Goal: Information Seeking & Learning: Check status

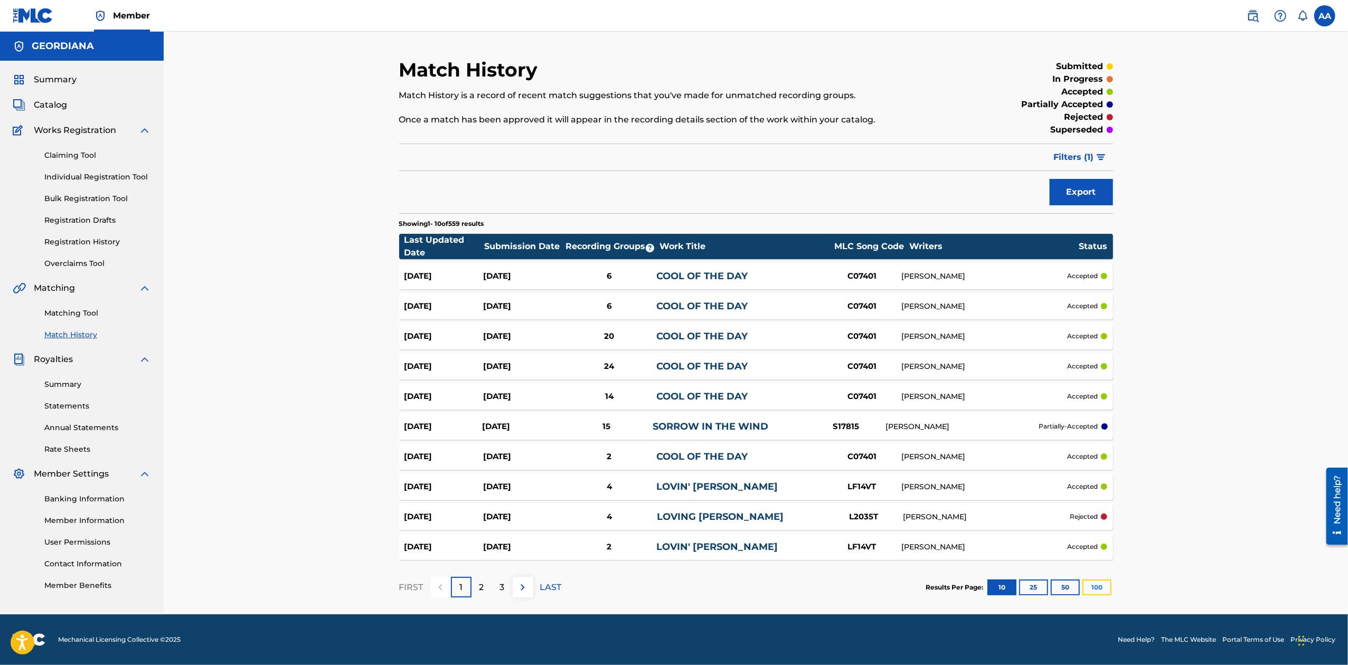
click at [1096, 583] on button "100" at bounding box center [1096, 588] width 29 height 16
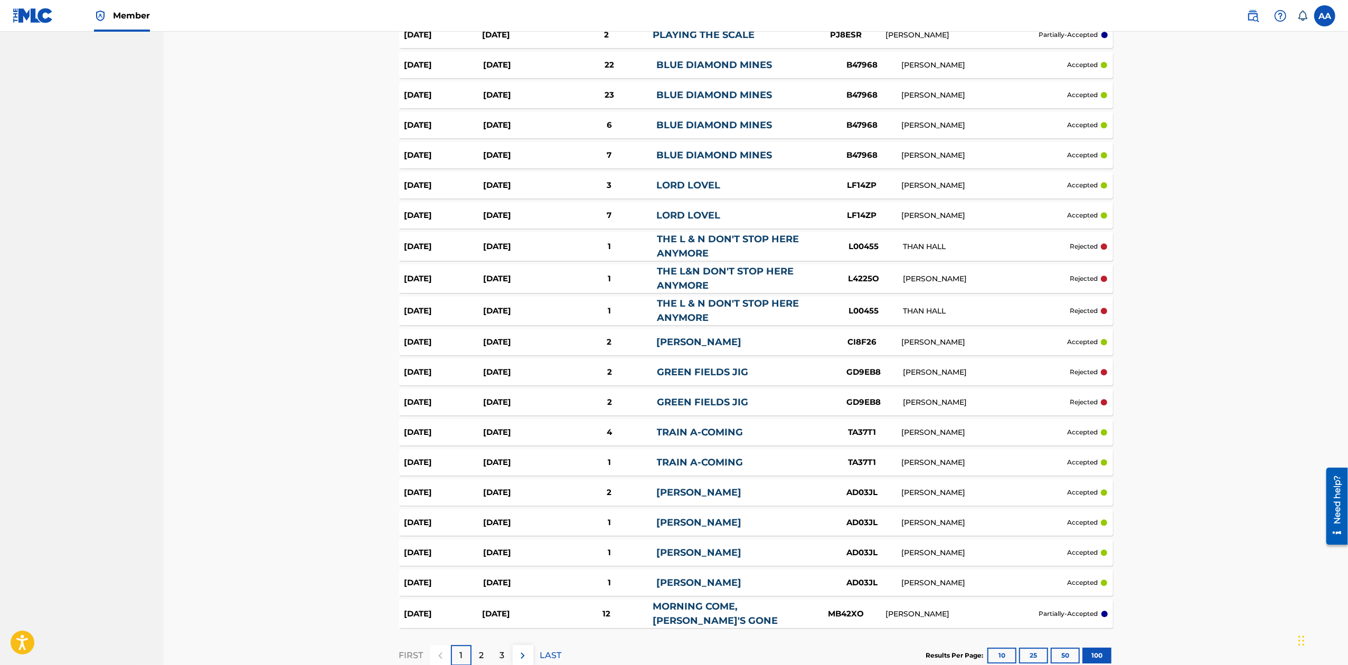
scroll to position [2767, 0]
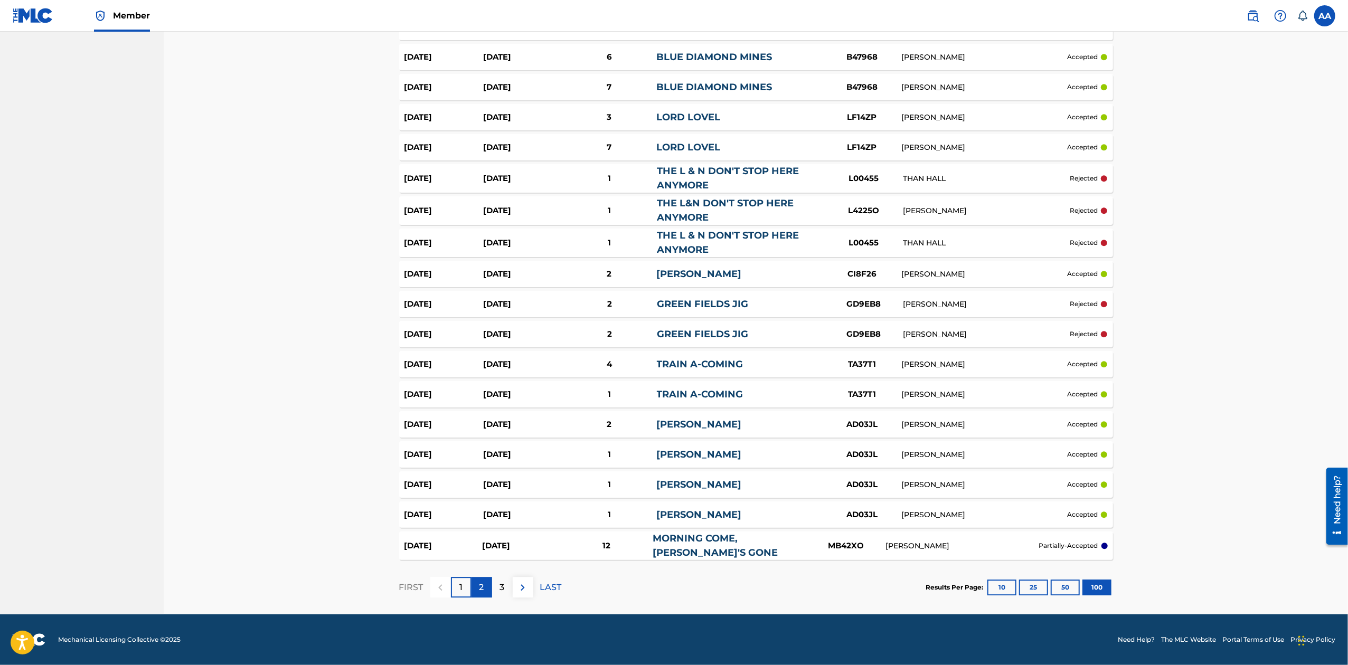
click at [484, 582] on p "2" at bounding box center [481, 587] width 5 height 13
click at [459, 585] on p "1" at bounding box center [460, 587] width 3 height 13
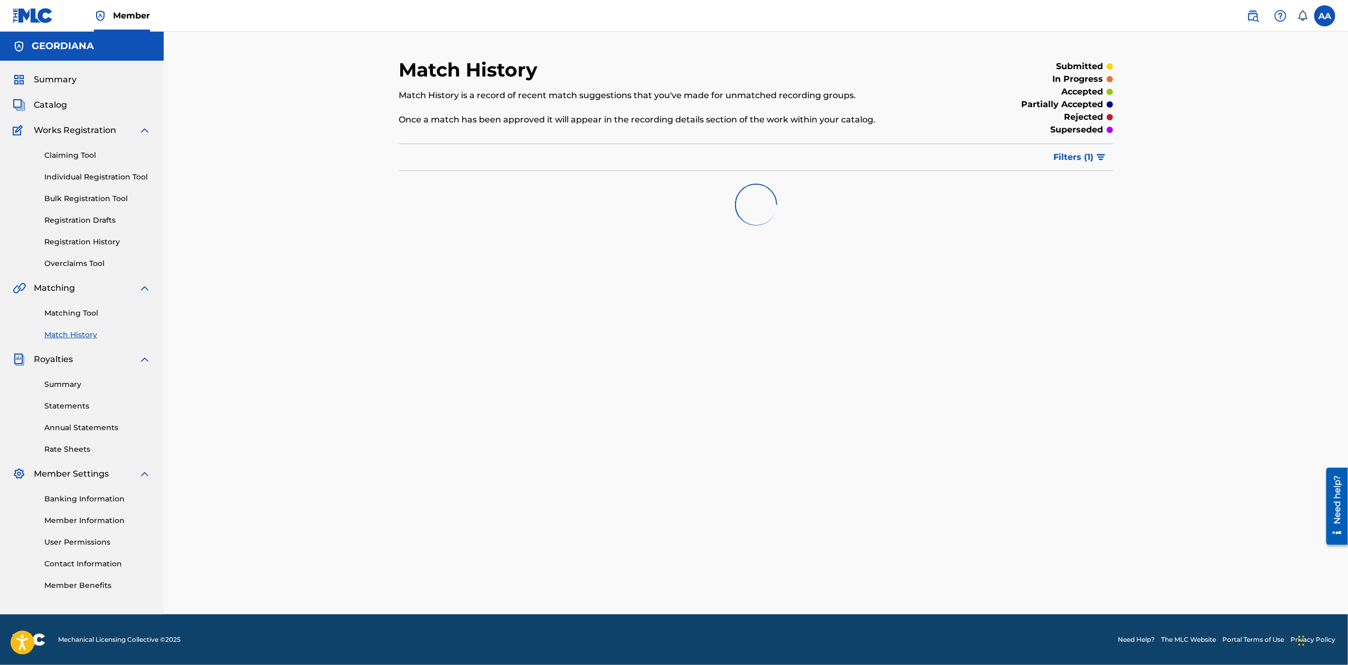
scroll to position [0, 0]
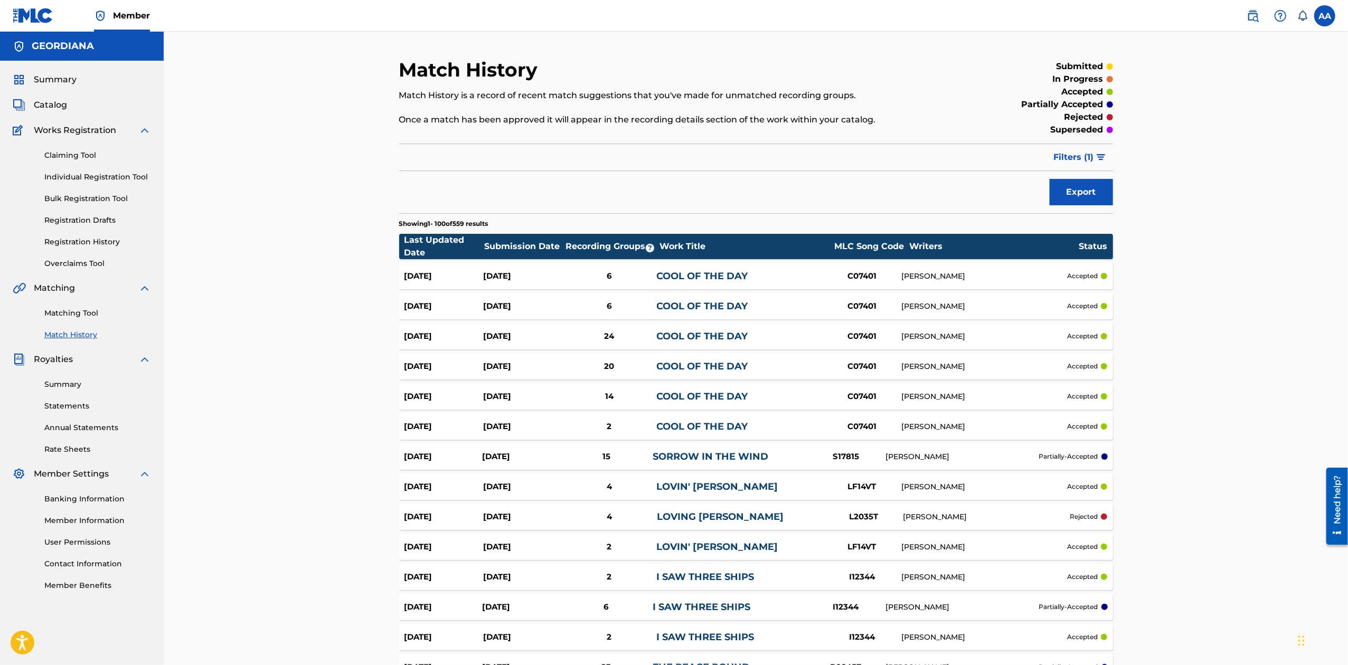
click at [677, 455] on link "SORROW IN THE WIND" at bounding box center [711, 457] width 116 height 12
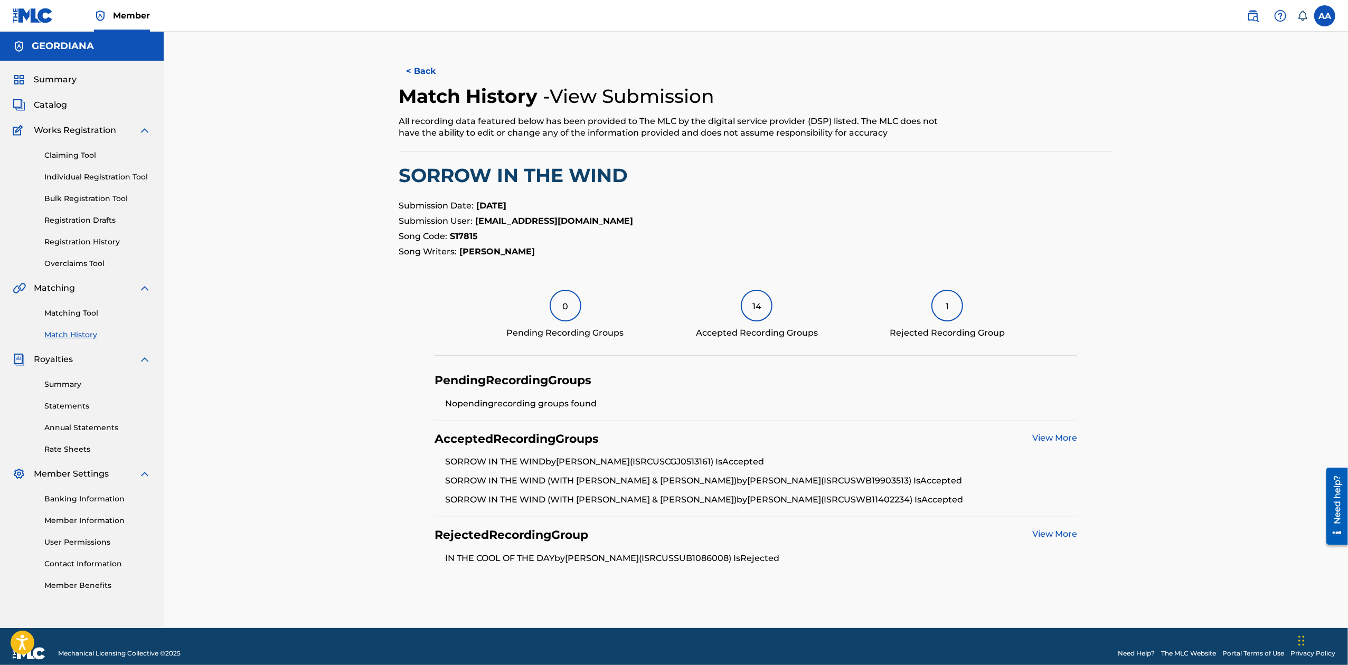
drag, startPoint x: 1347, startPoint y: 210, endPoint x: 1350, endPoint y: 266, distance: 56.6
click at [1347, 266] on html "Accessibility Screen-Reader Guide, Feedback, and Issue Reporting | New window C…" at bounding box center [674, 332] width 1348 height 665
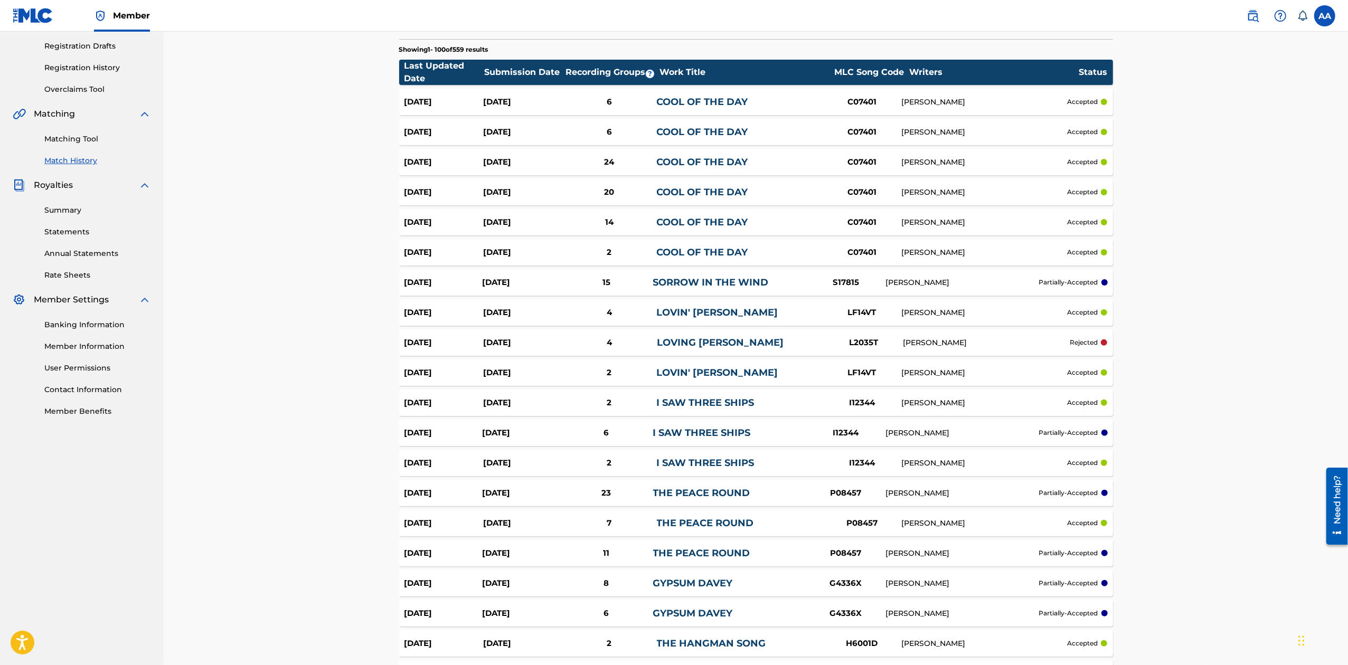
scroll to position [192, 0]
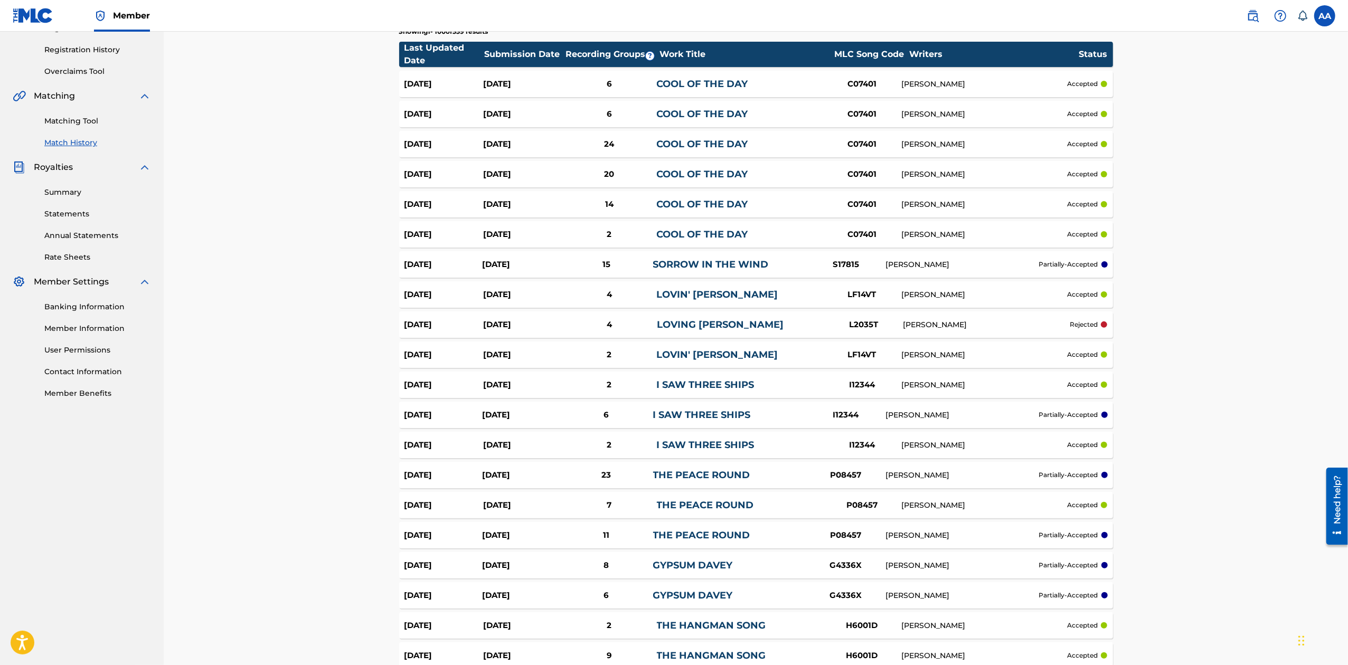
click at [709, 325] on link "LOVING [PERSON_NAME]" at bounding box center [720, 325] width 127 height 12
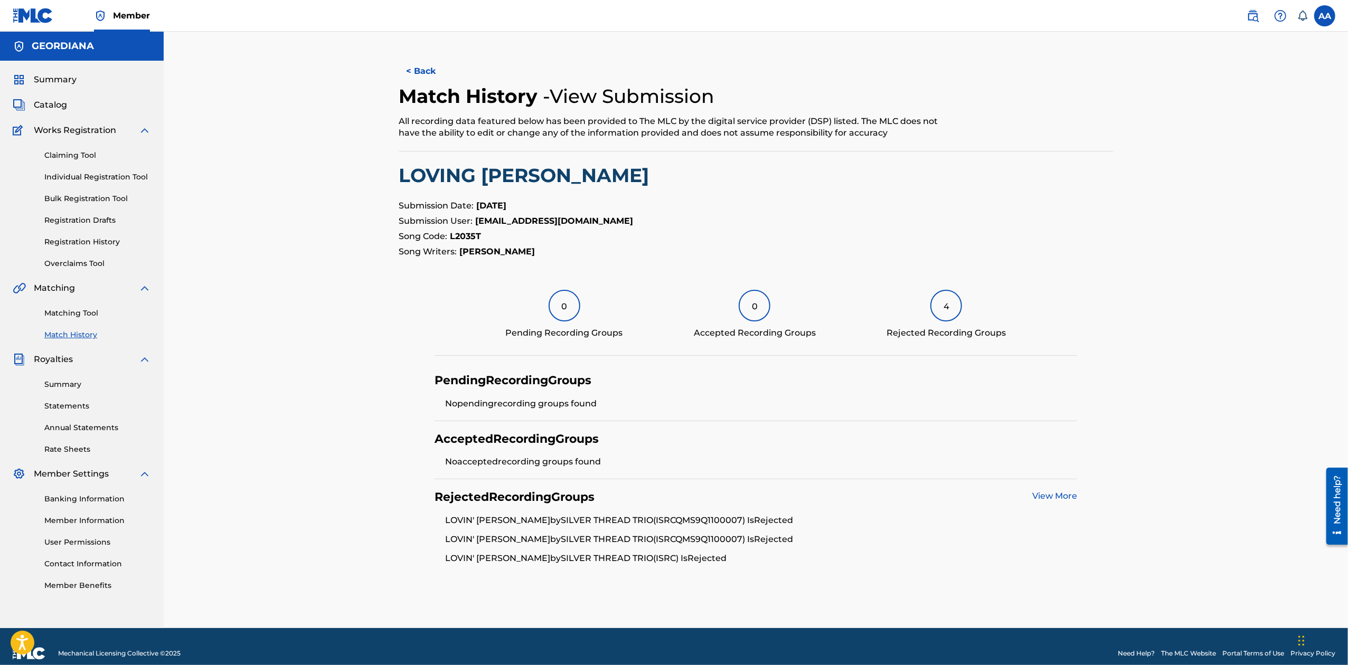
click at [1046, 496] on link "View More" at bounding box center [1054, 496] width 45 height 10
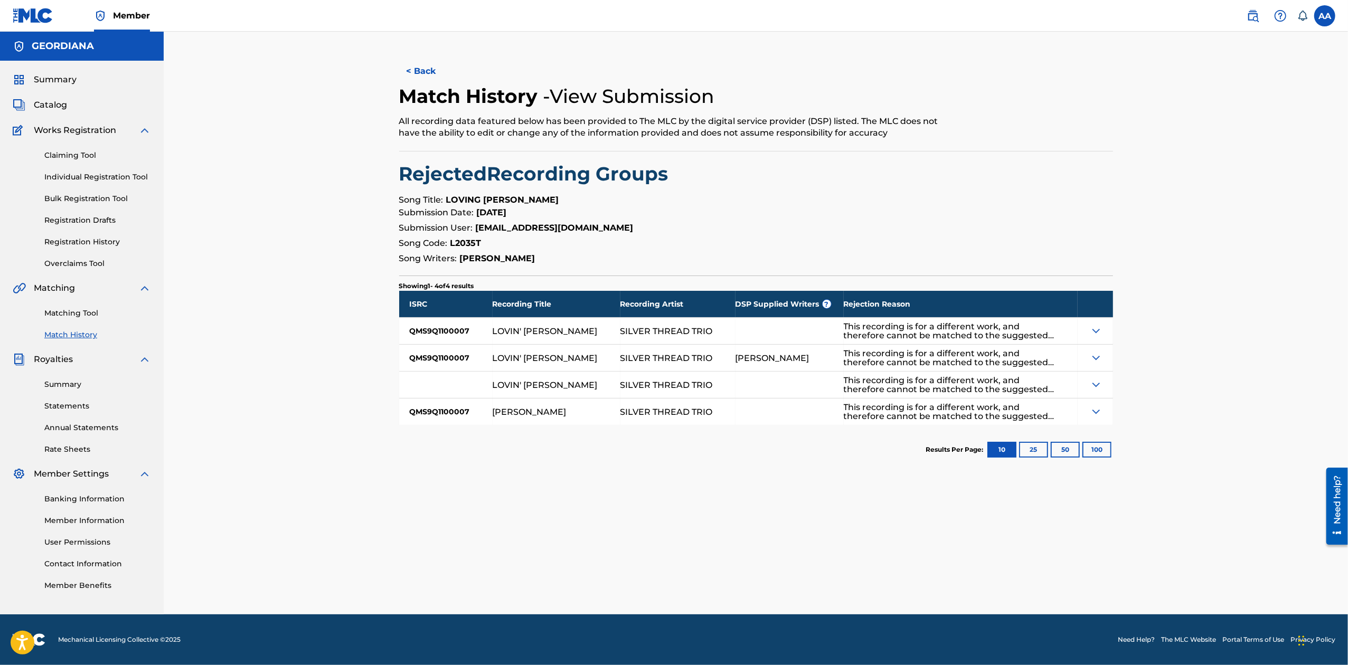
click at [1097, 330] on img at bounding box center [1096, 331] width 13 height 13
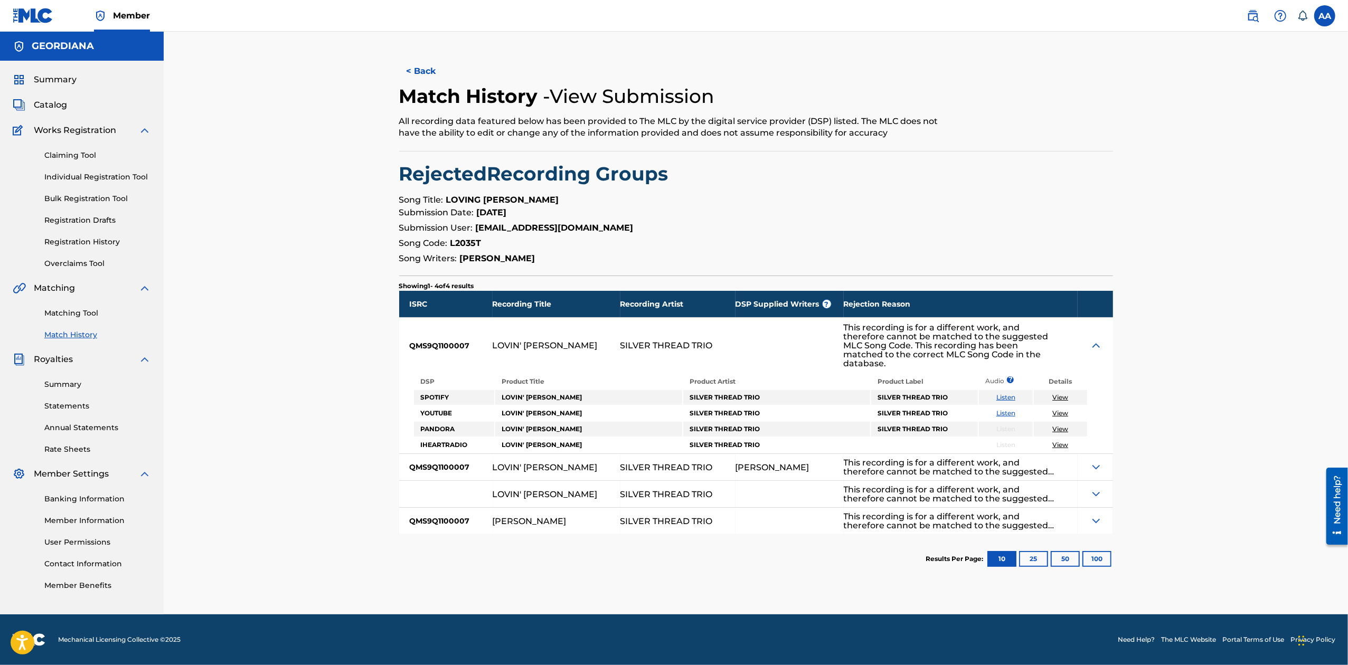
click at [321, 326] on div "< Back Match History - View Submission All recording data featured below has be…" at bounding box center [756, 323] width 1184 height 583
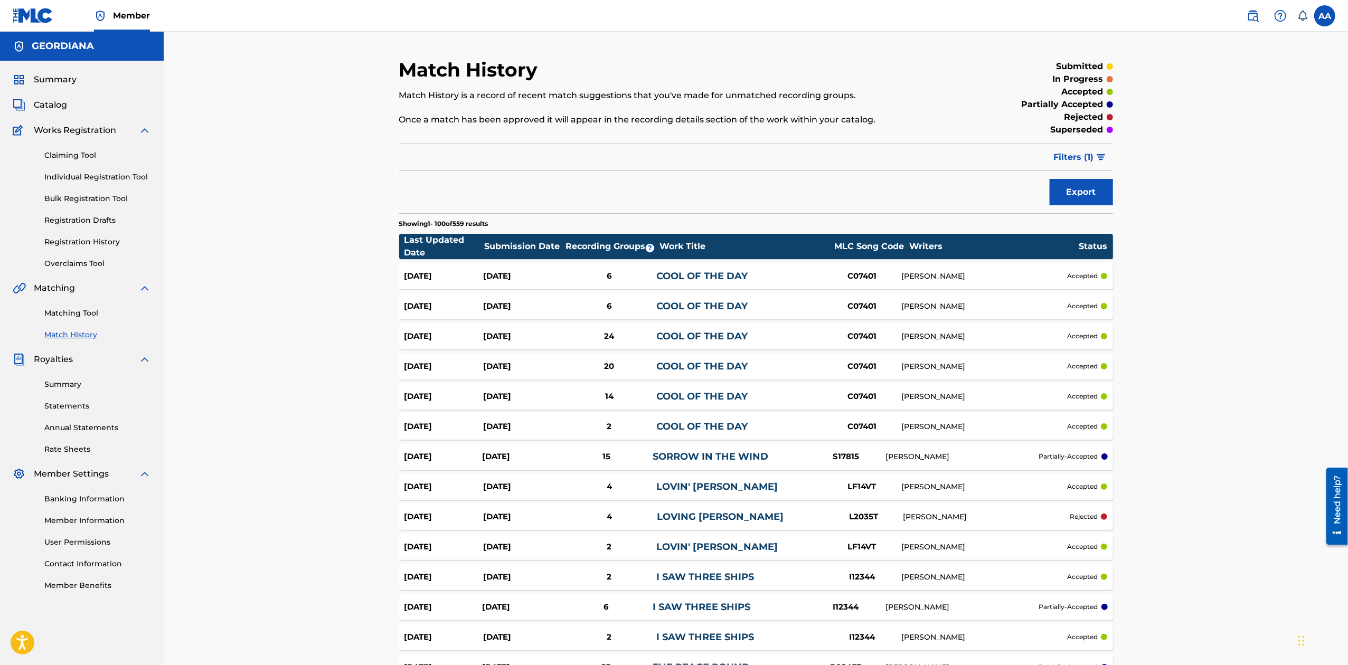
scroll to position [192, 0]
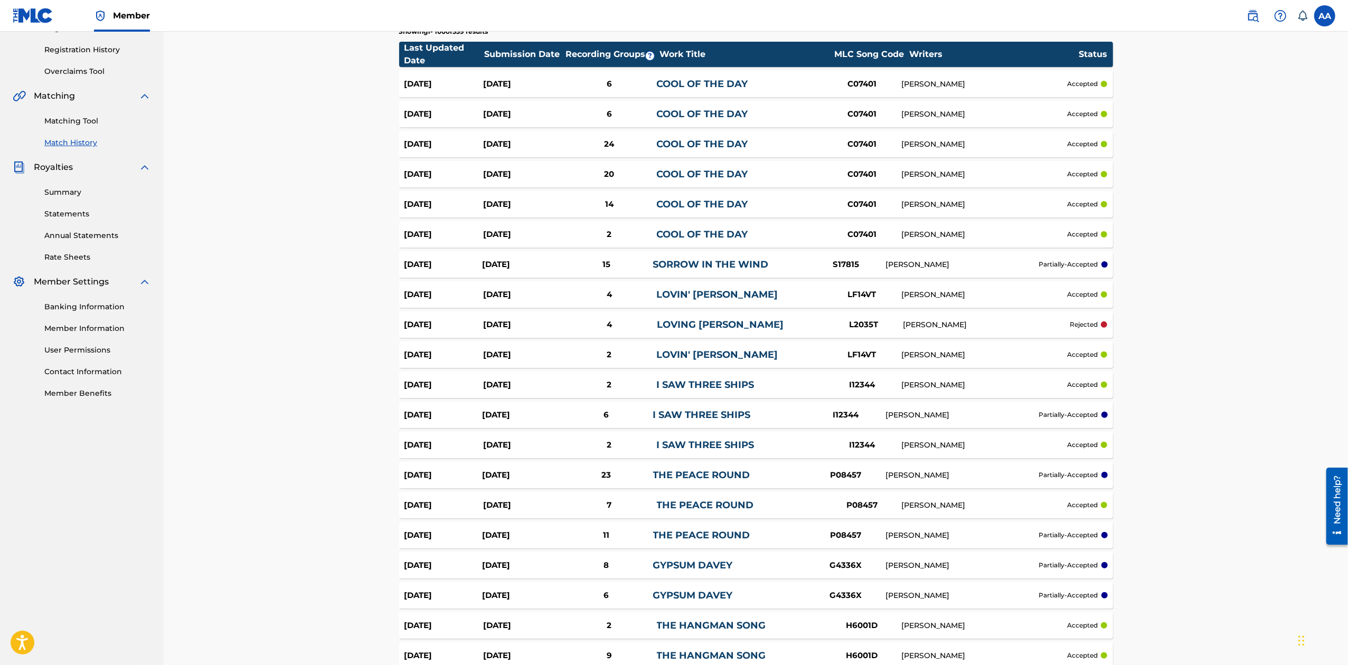
click at [683, 415] on link "I SAW THREE SHIPS" at bounding box center [702, 415] width 98 height 12
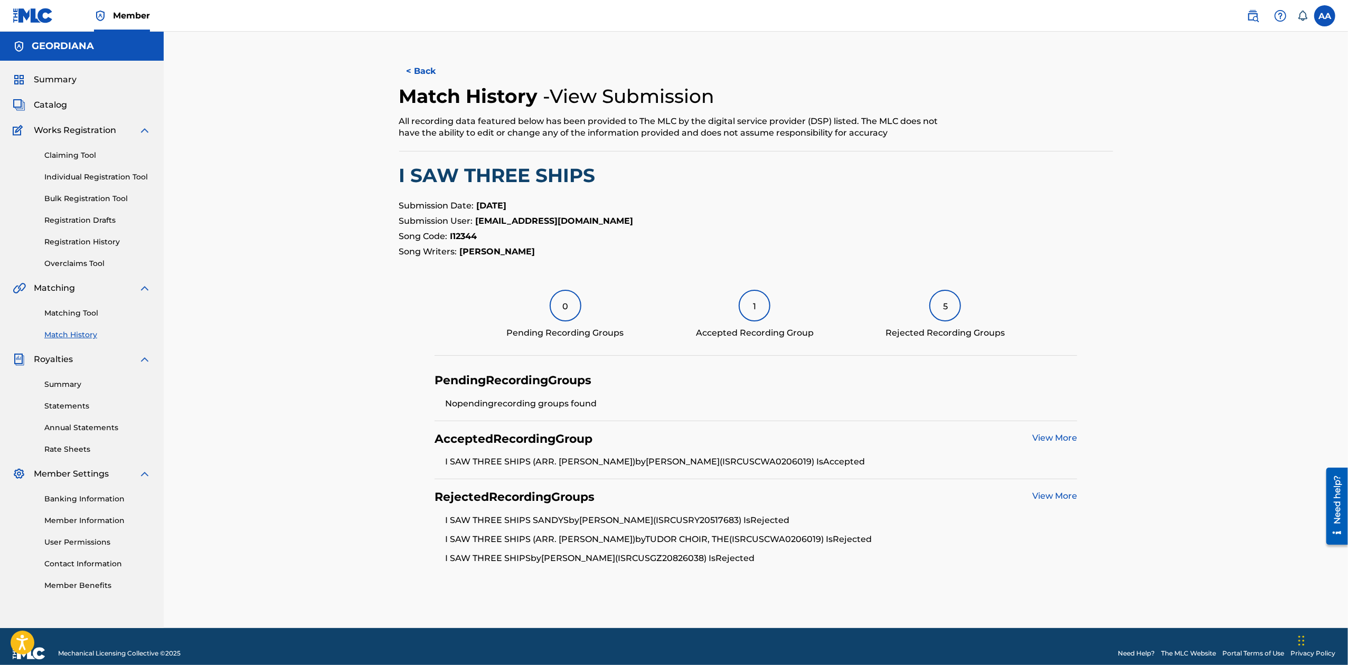
click at [1058, 496] on link "View More" at bounding box center [1054, 496] width 45 height 10
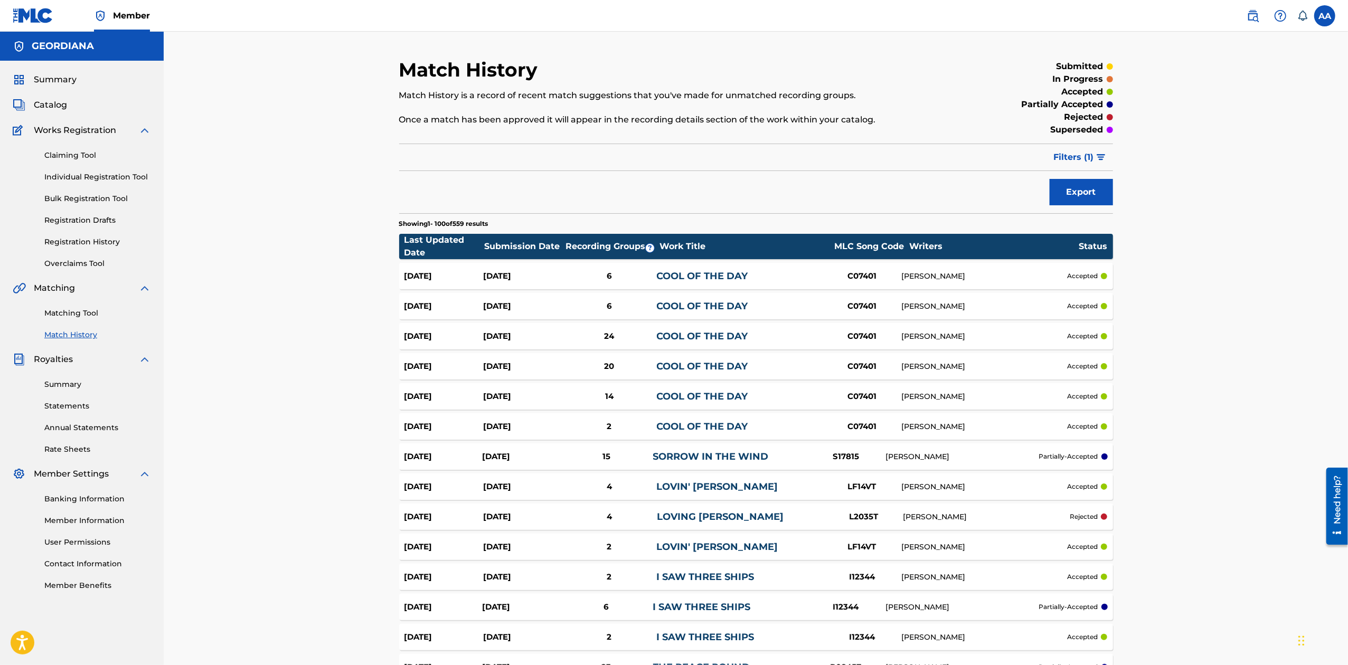
scroll to position [192, 0]
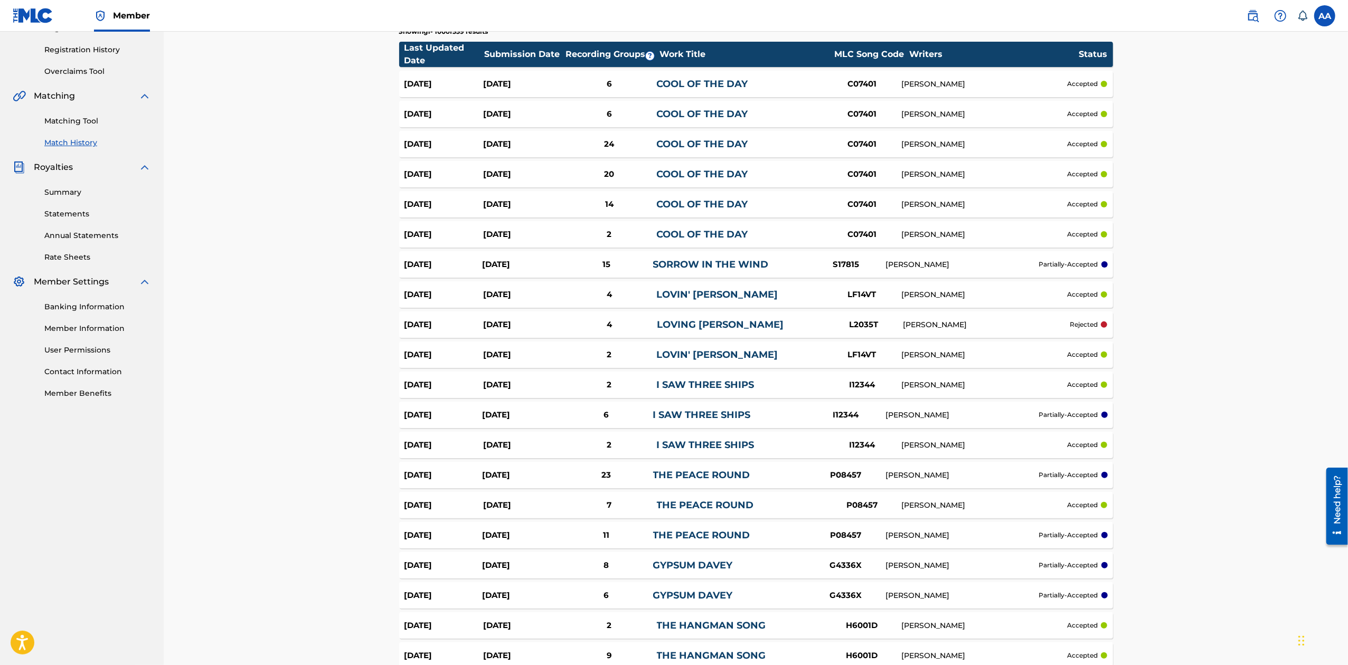
click at [712, 476] on link "THE PEACE ROUND" at bounding box center [701, 475] width 97 height 12
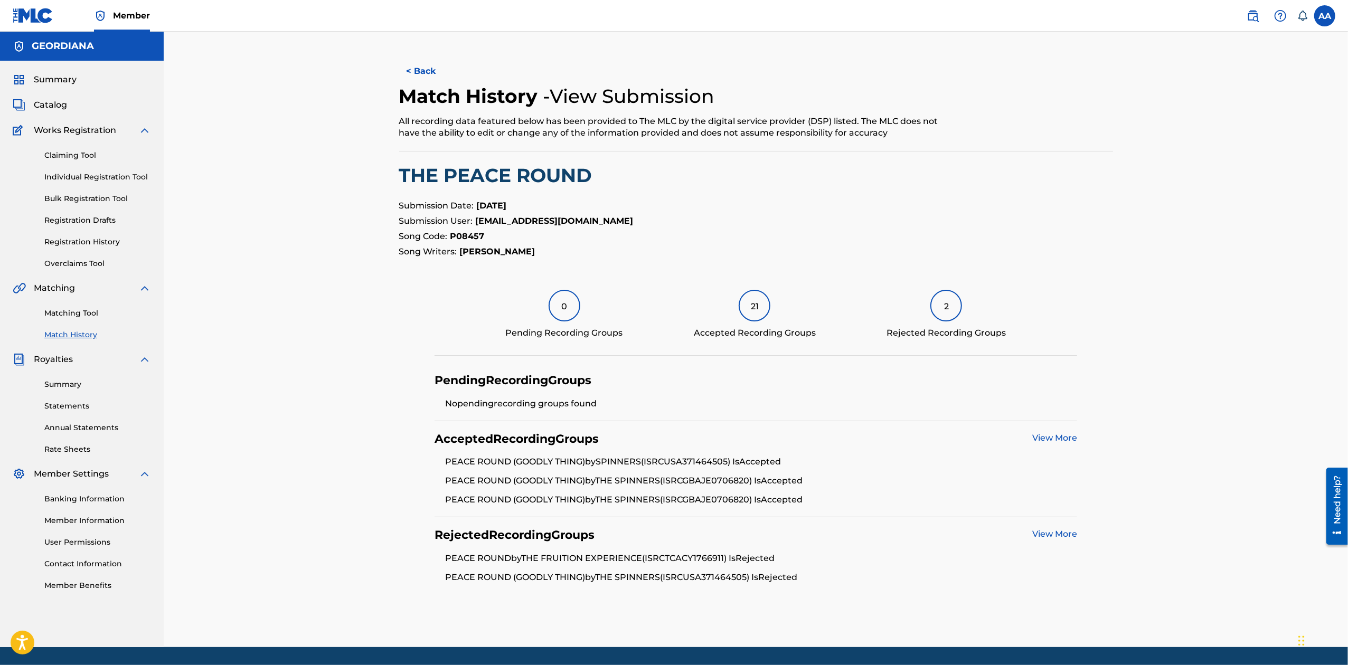
click at [1054, 533] on link "View More" at bounding box center [1054, 534] width 45 height 10
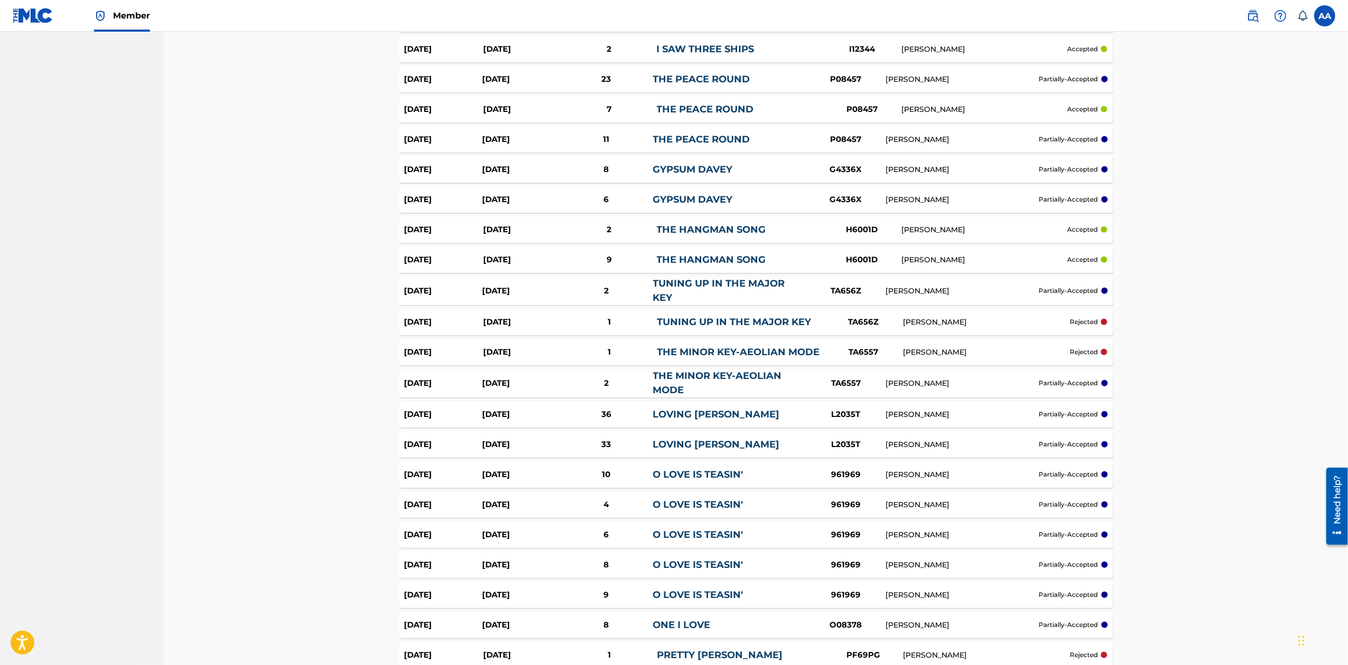
scroll to position [566, 0]
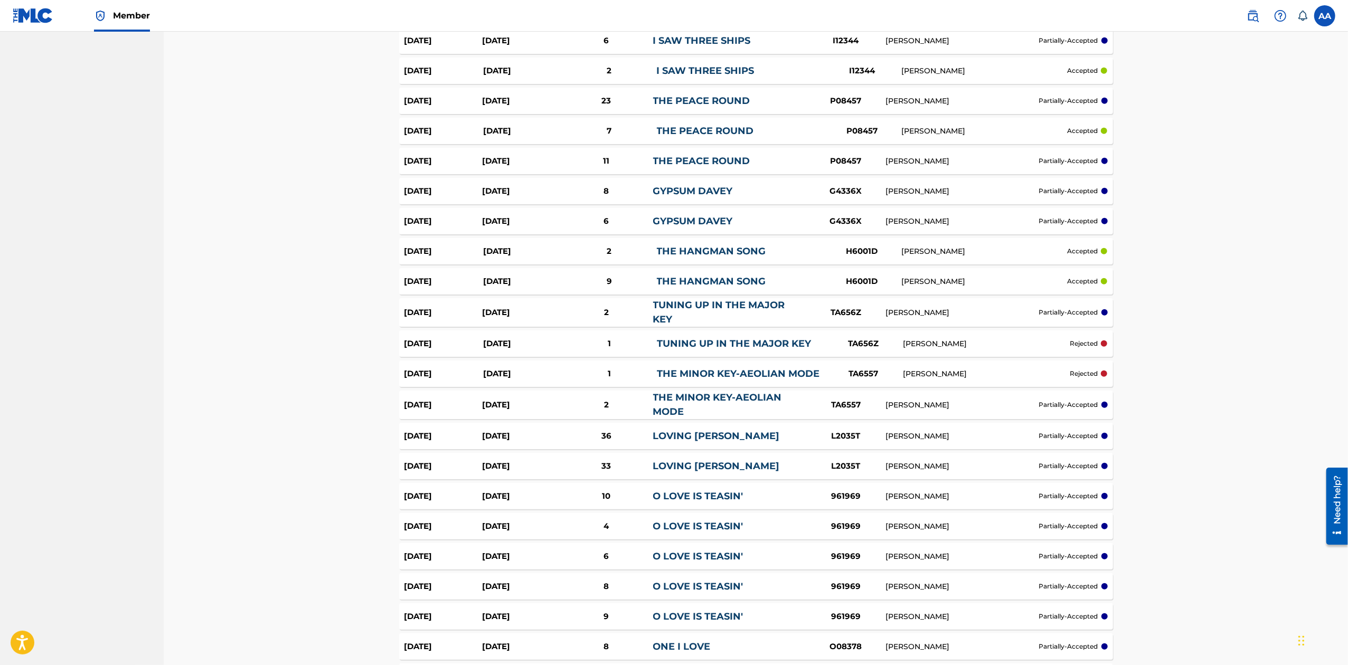
click at [714, 191] on link "GYPSUM DAVEY" at bounding box center [693, 191] width 80 height 12
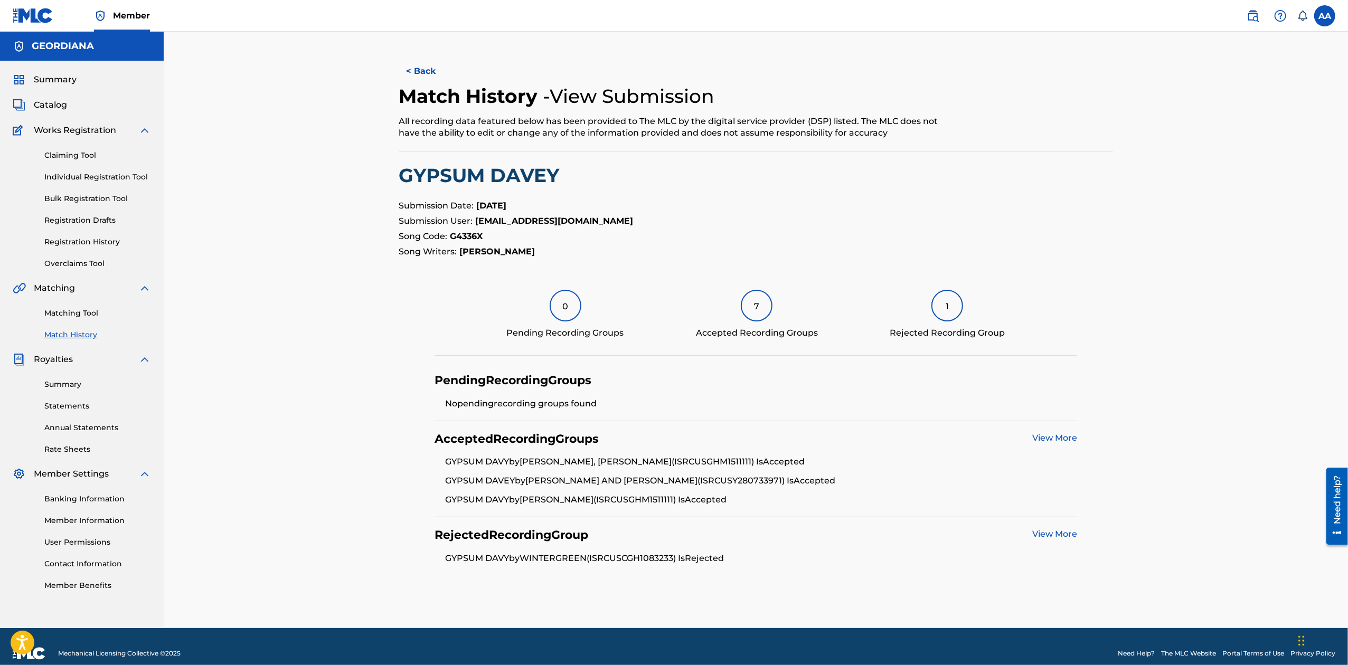
click at [1046, 531] on link "View More" at bounding box center [1054, 534] width 45 height 10
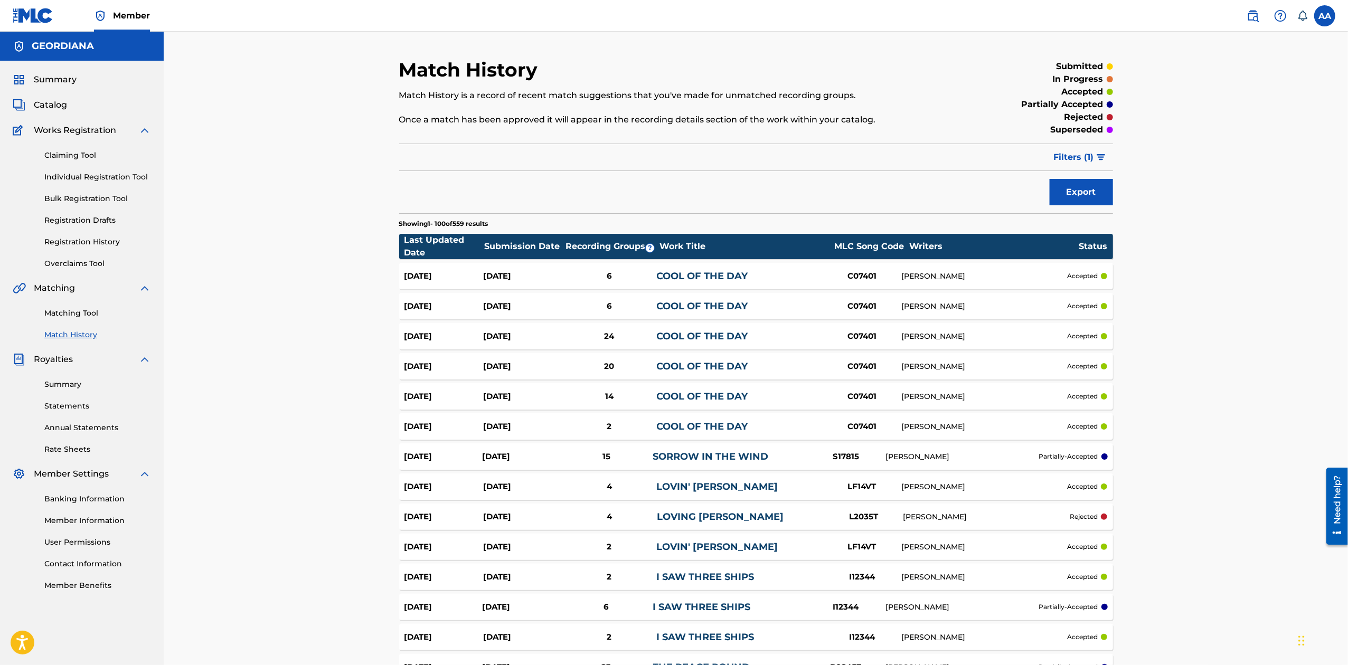
scroll to position [566, 0]
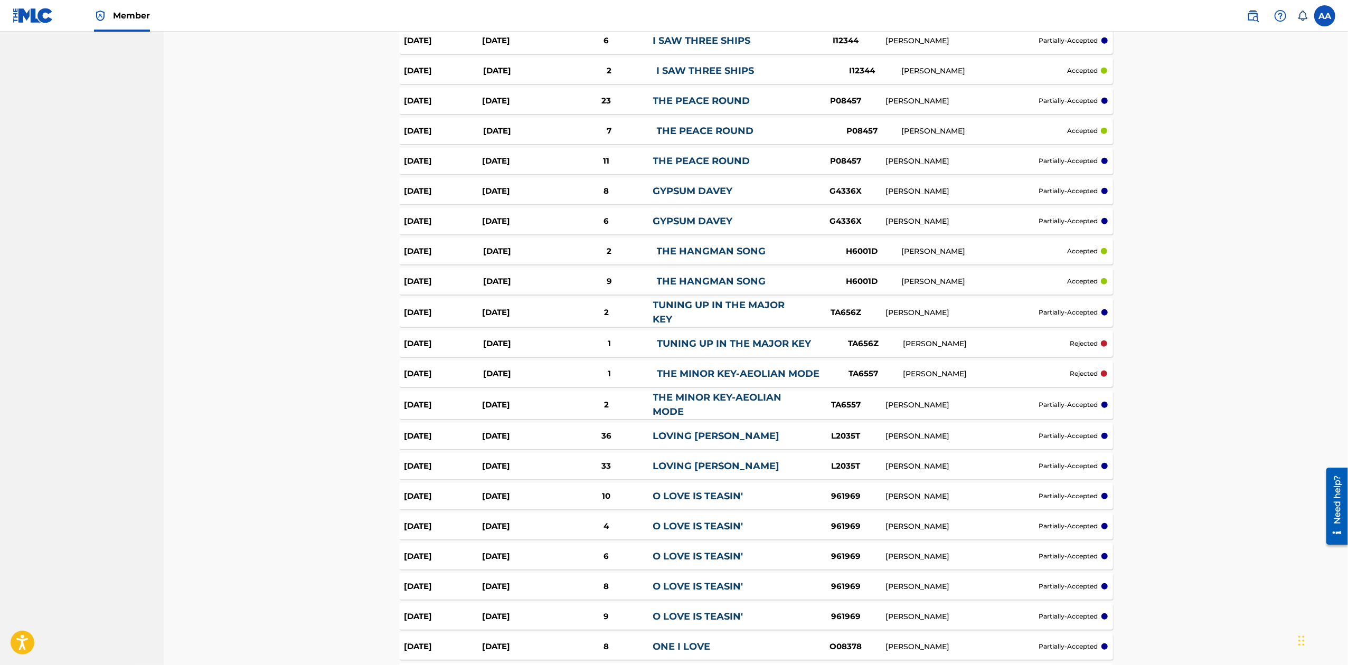
click at [669, 495] on link "O LOVE IS TEASIN'" at bounding box center [698, 496] width 90 height 12
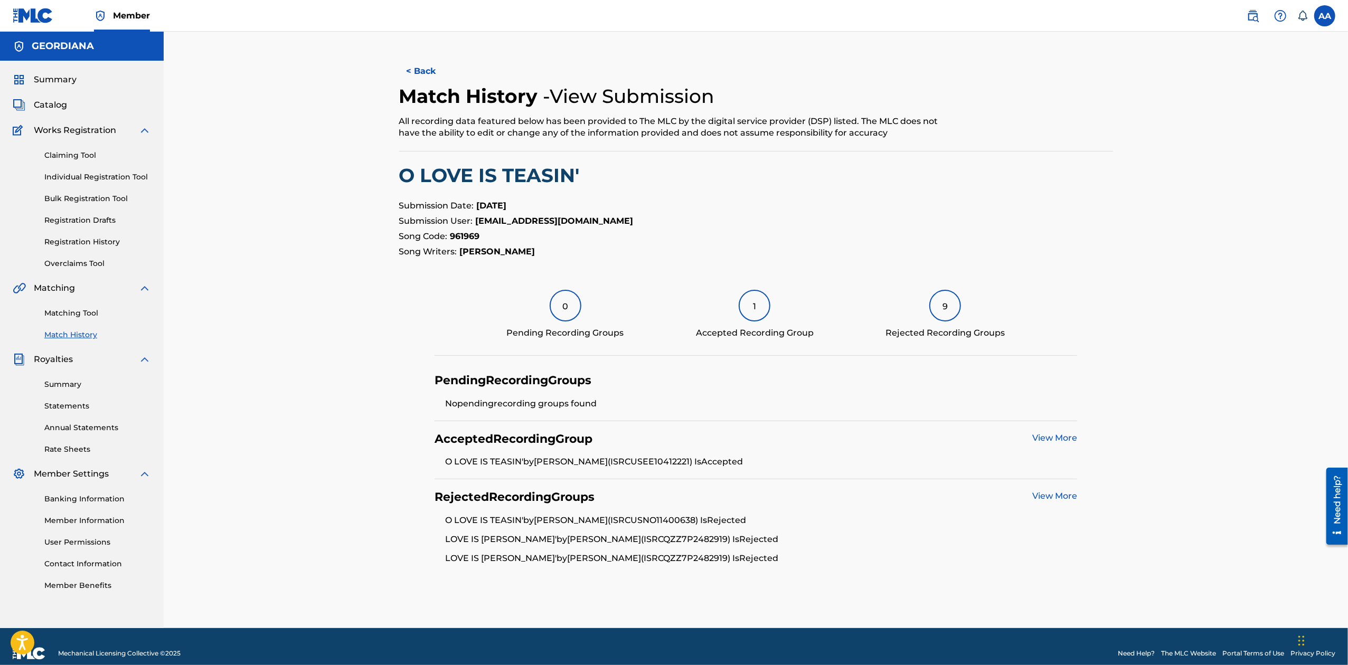
click at [1070, 497] on link "View More" at bounding box center [1054, 496] width 45 height 10
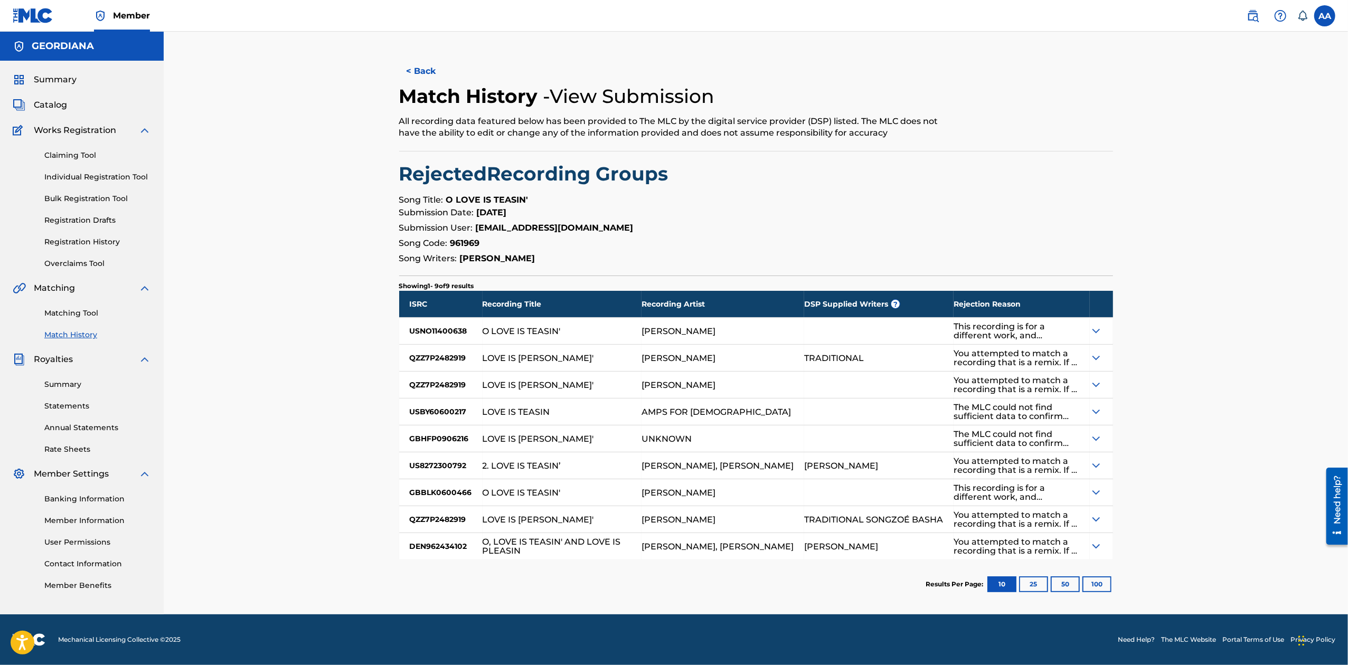
click at [1097, 518] on img at bounding box center [1096, 519] width 13 height 13
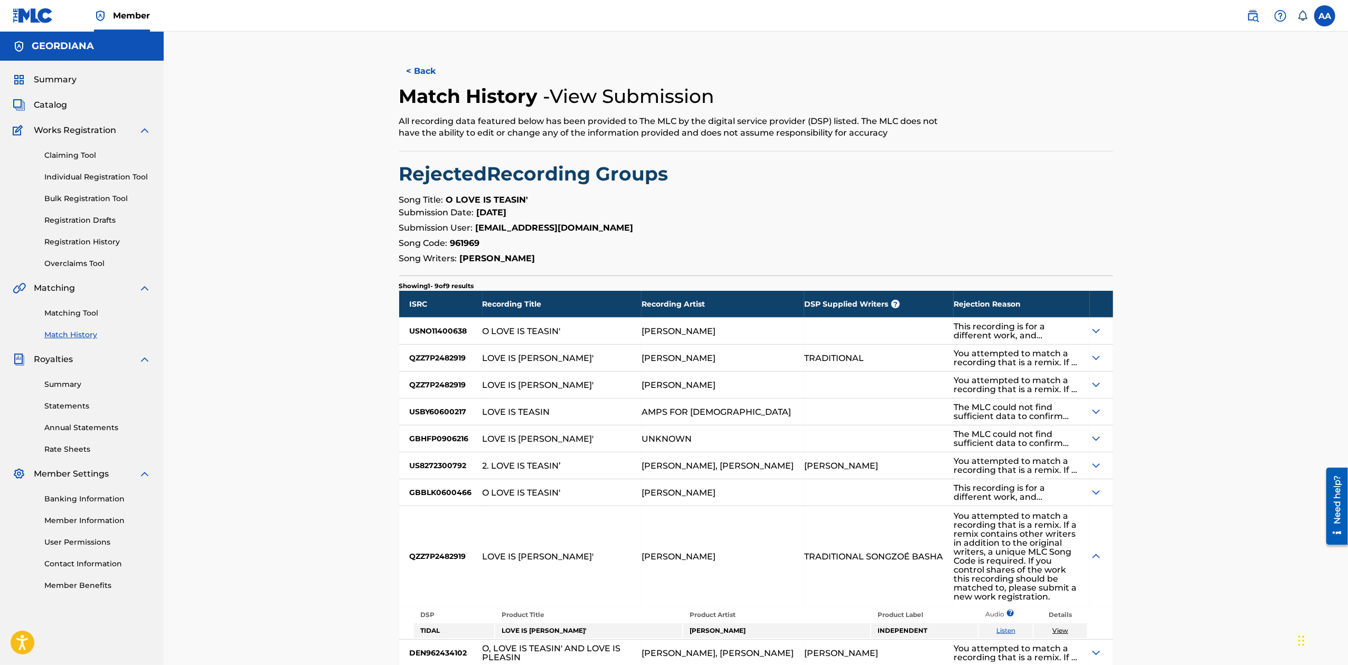
click at [1097, 518] on div at bounding box center [1101, 556] width 23 height 100
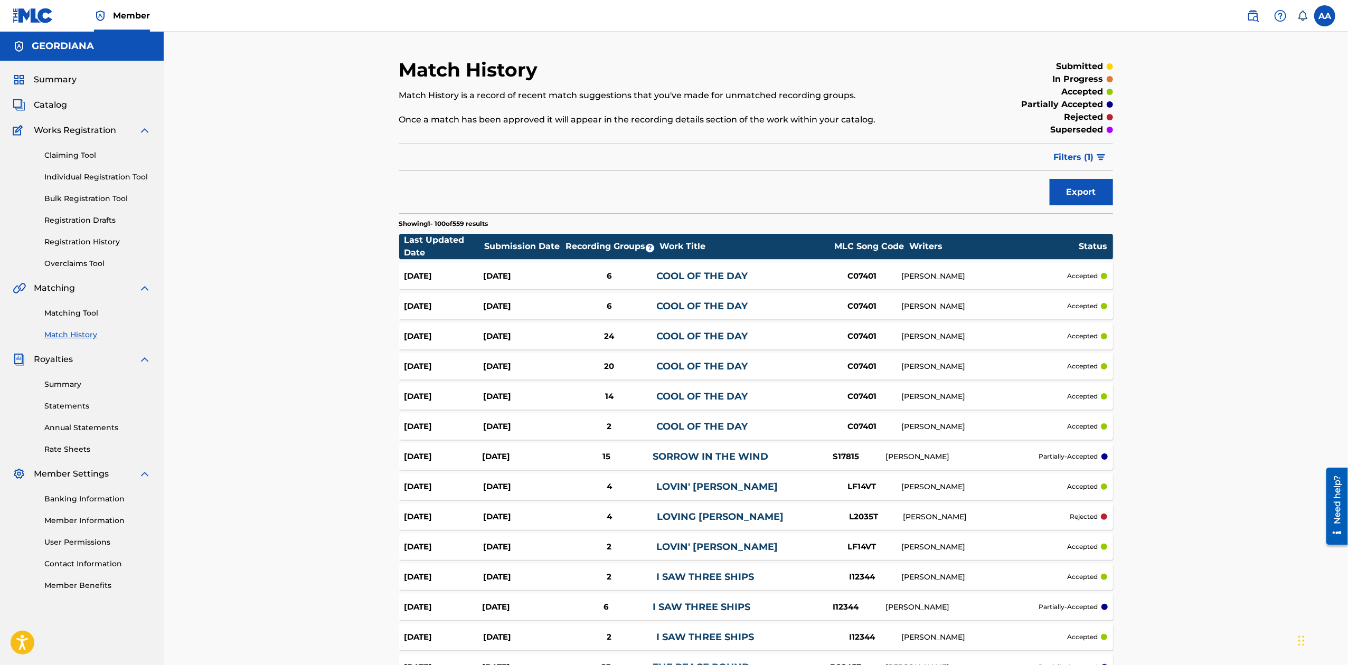
scroll to position [566, 0]
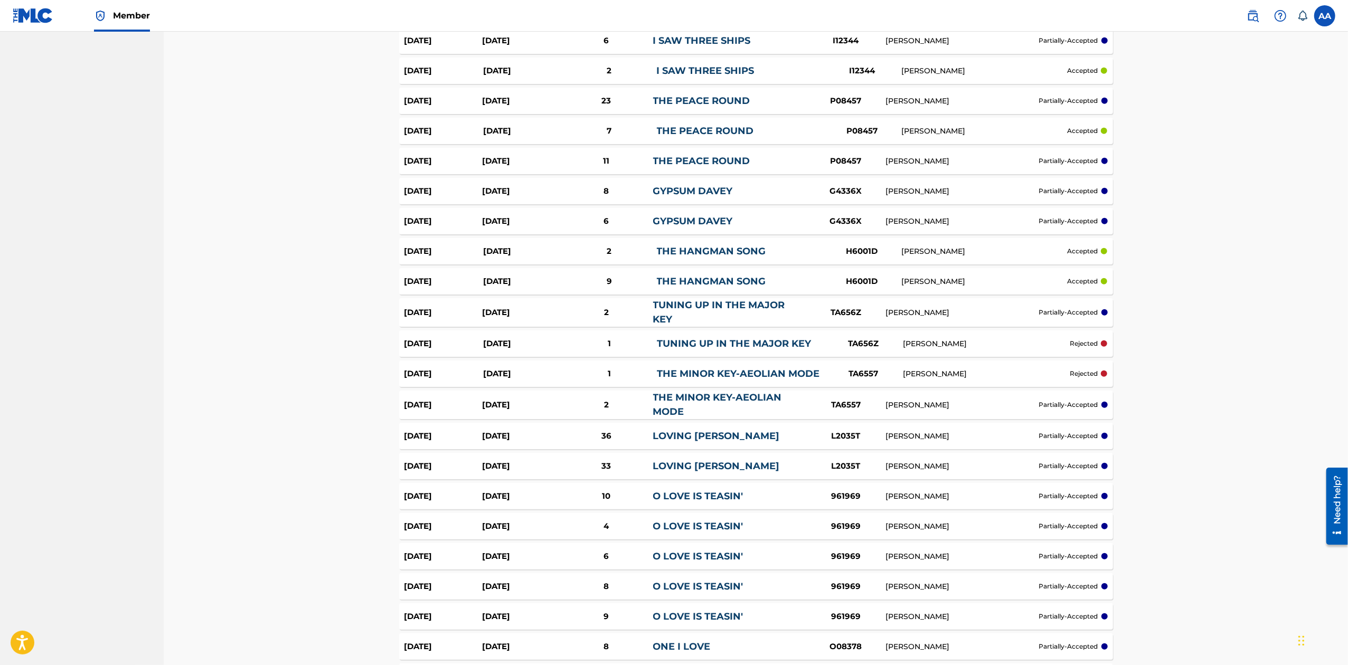
click at [750, 372] on link "THE MINOR KEY-AEOLIAN MODE" at bounding box center [738, 374] width 163 height 12
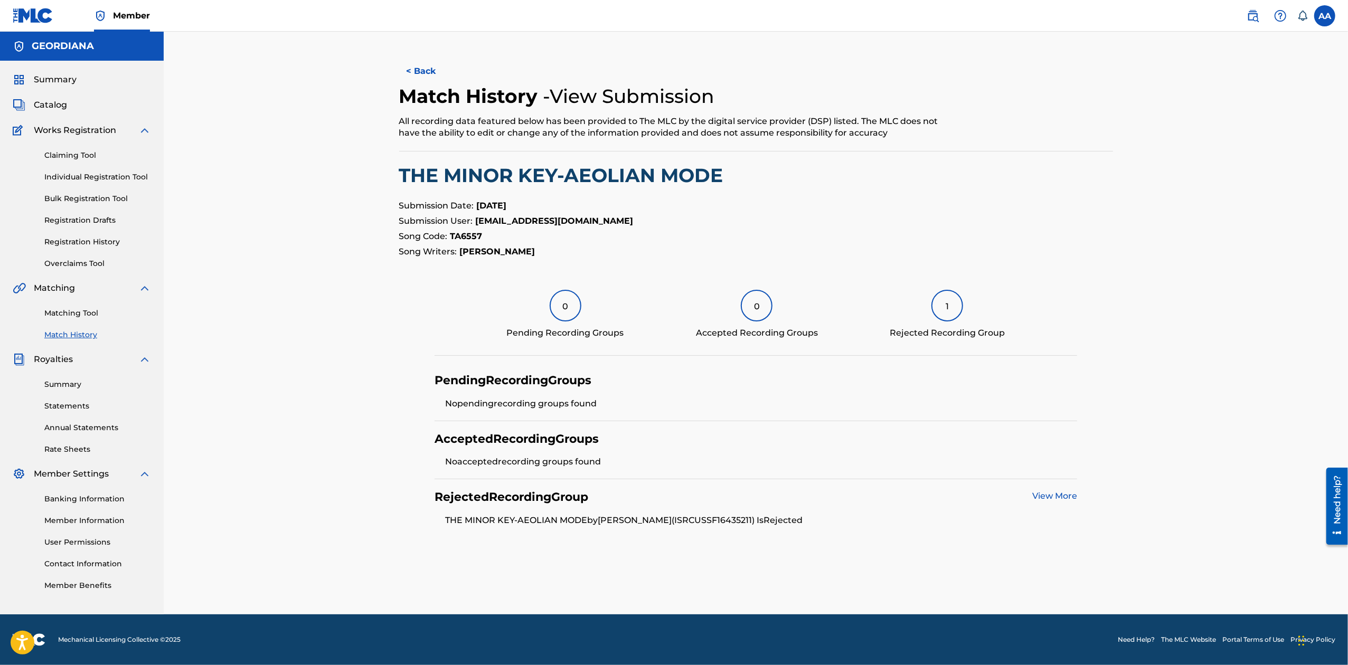
click at [1046, 499] on link "View More" at bounding box center [1054, 496] width 45 height 10
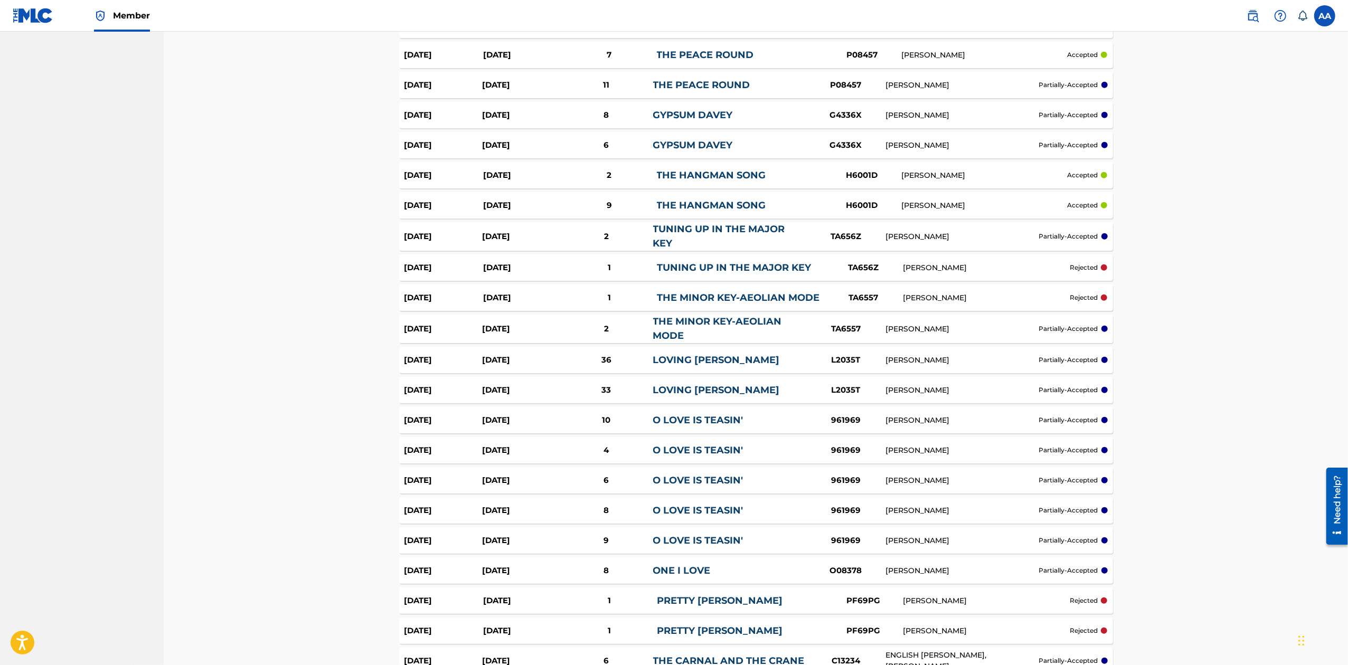
scroll to position [650, 0]
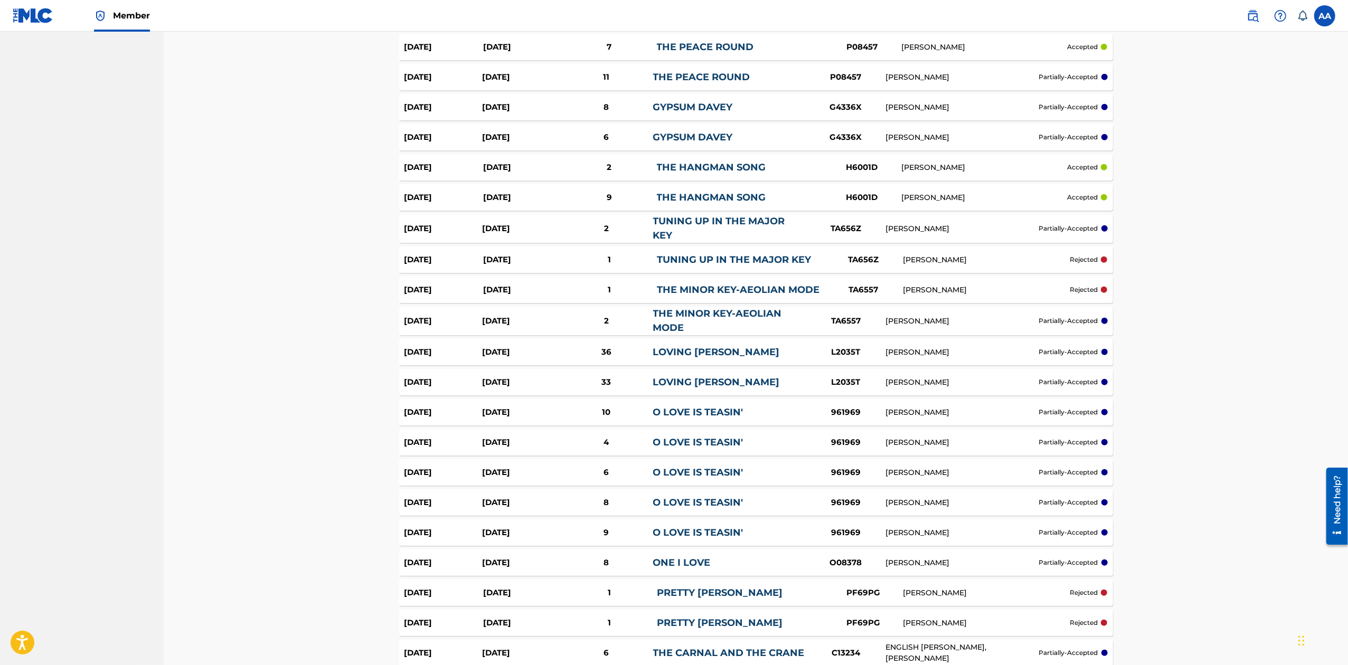
click at [1068, 324] on p "partially-accepted" at bounding box center [1068, 321] width 59 height 10
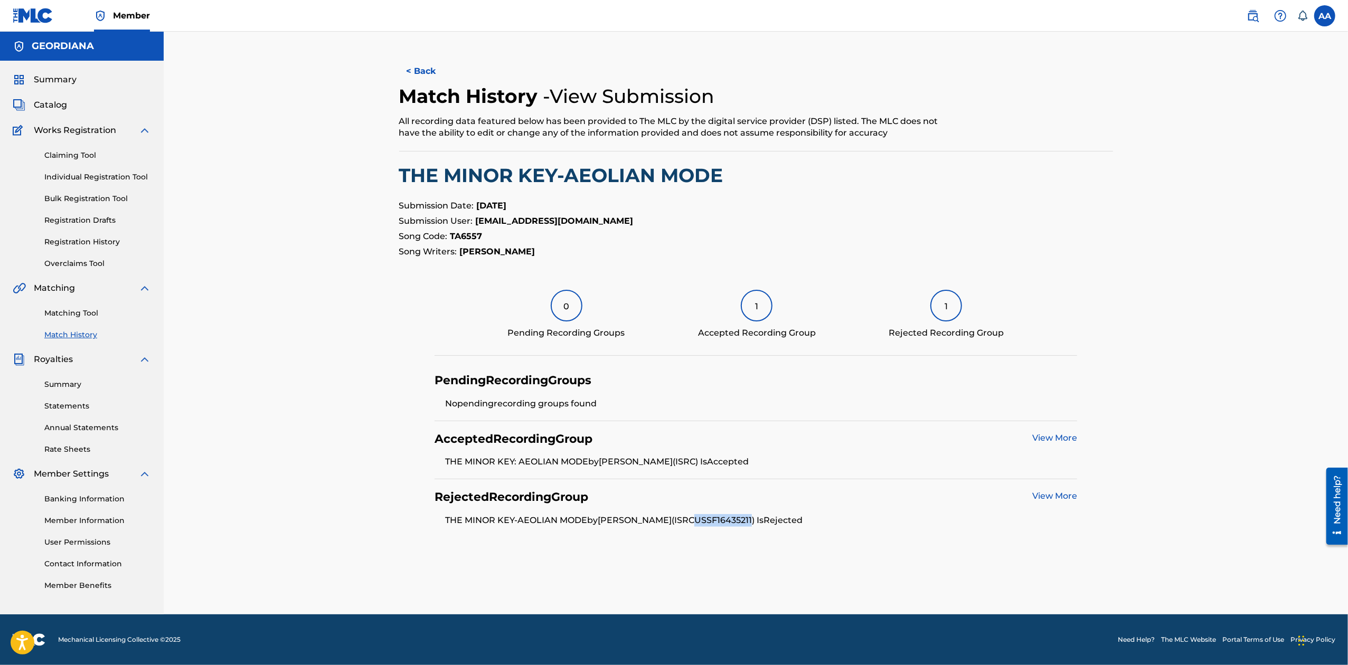
drag, startPoint x: 693, startPoint y: 520, endPoint x: 750, endPoint y: 522, distance: 57.6
click at [750, 522] on li "THE MINOR KEY-AEOLIAN MODE by [PERSON_NAME] (ISRC USSF16435211 ) Is Rejected" at bounding box center [761, 520] width 632 height 13
click at [1054, 496] on link "View More" at bounding box center [1054, 496] width 45 height 10
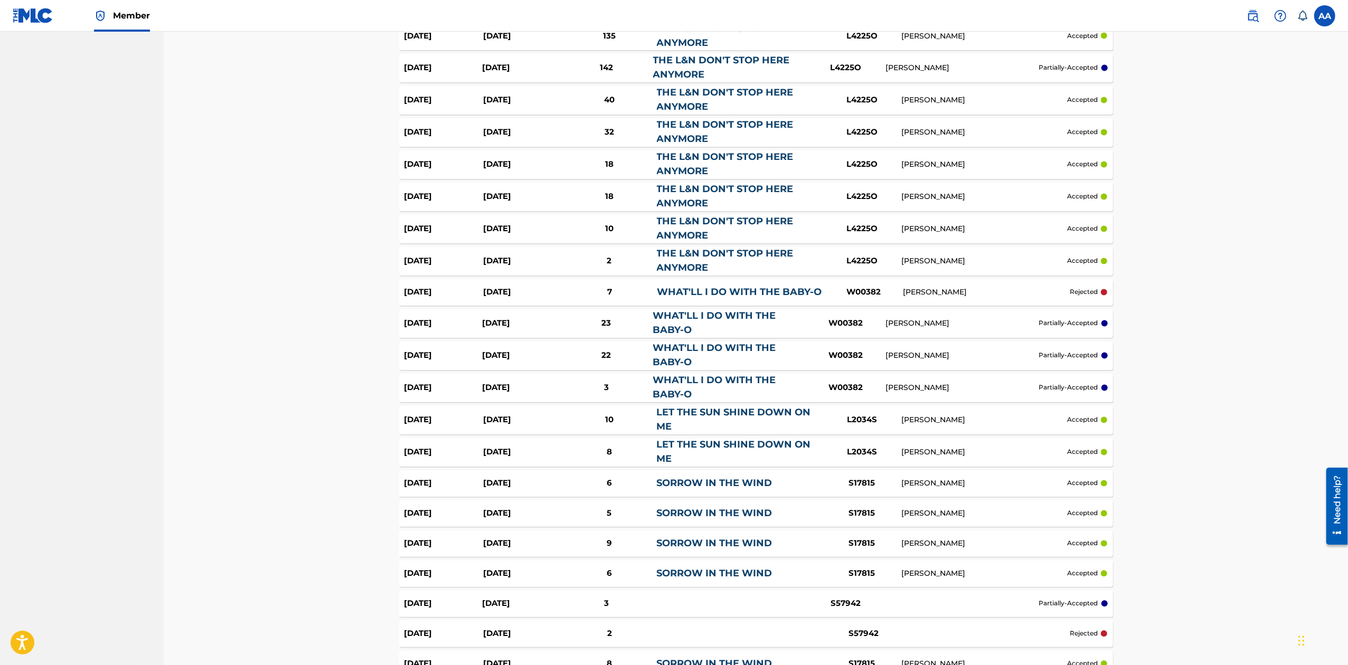
scroll to position [1998, 0]
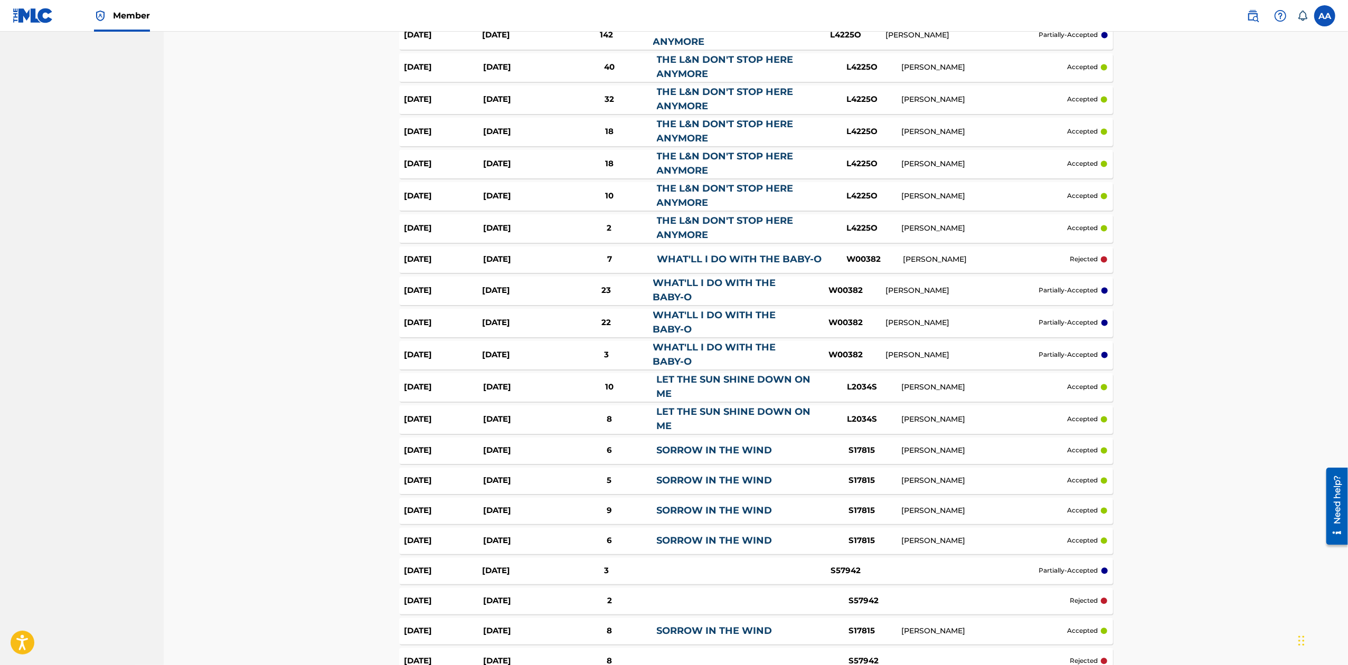
click at [737, 266] on link "WHAT'LL I DO WITH THE BABY-O" at bounding box center [739, 260] width 165 height 12
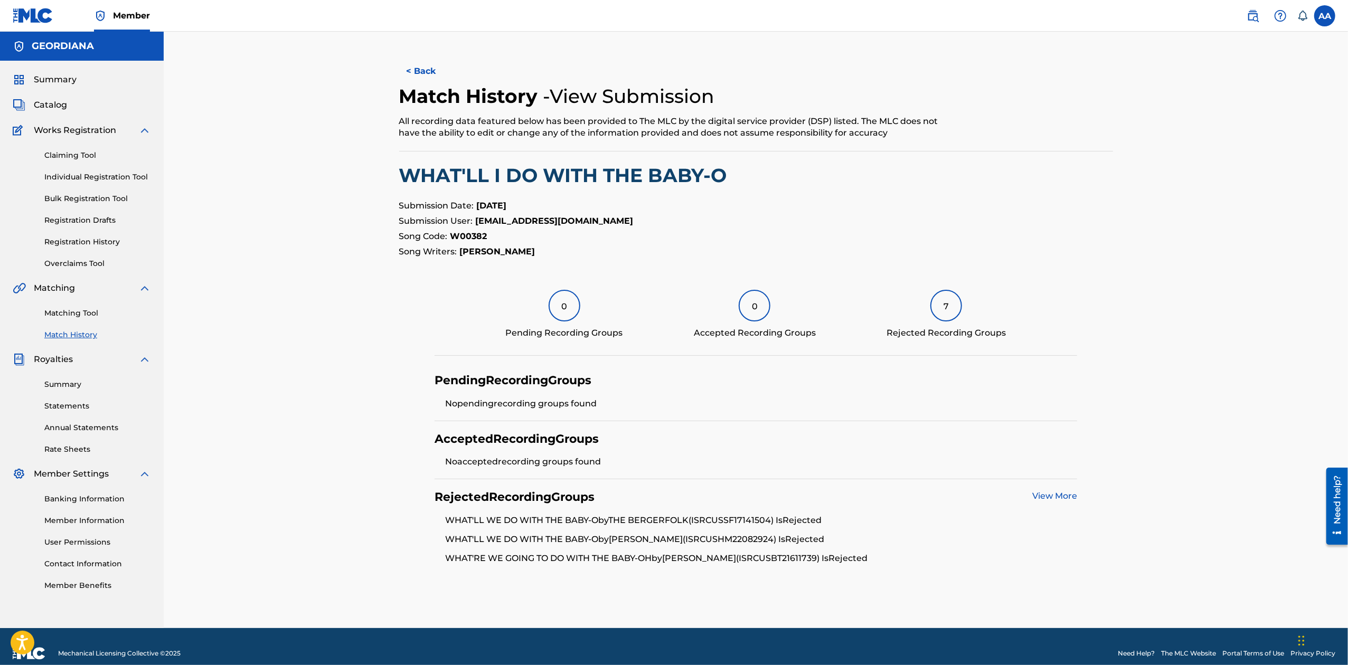
click at [1059, 497] on link "View More" at bounding box center [1054, 496] width 45 height 10
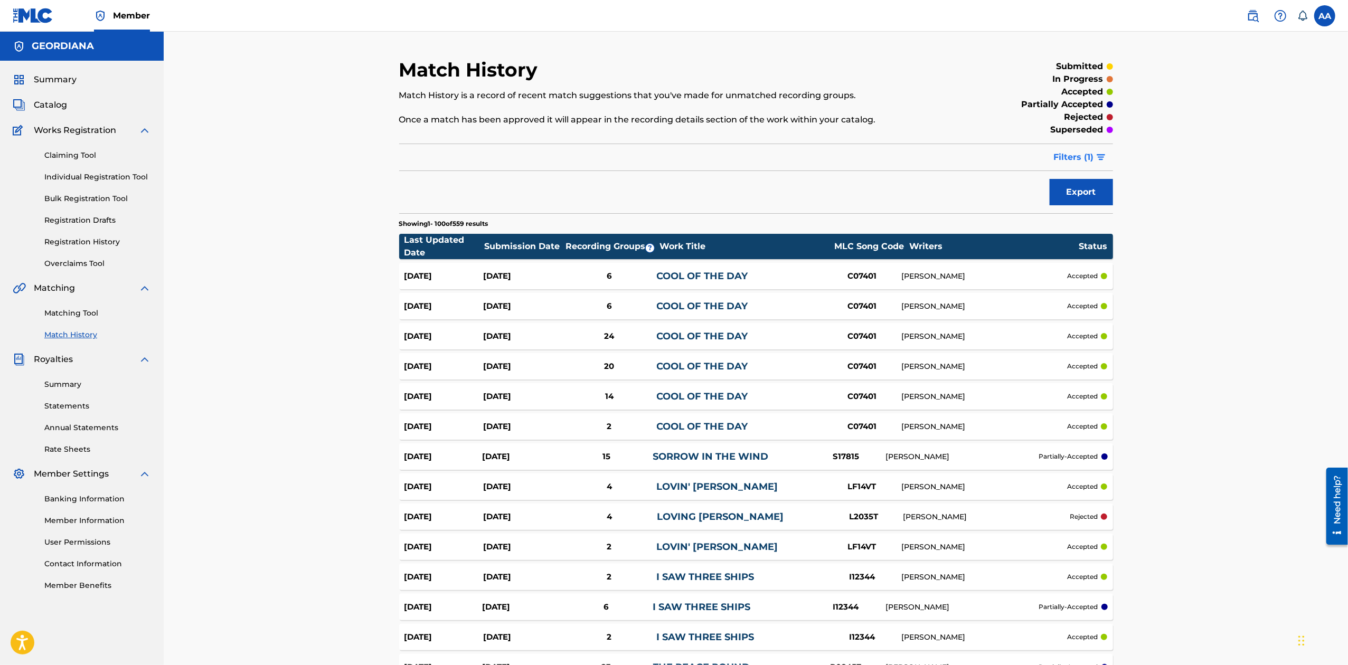
click at [1074, 155] on span "Filters ( 1 )" at bounding box center [1074, 157] width 40 height 13
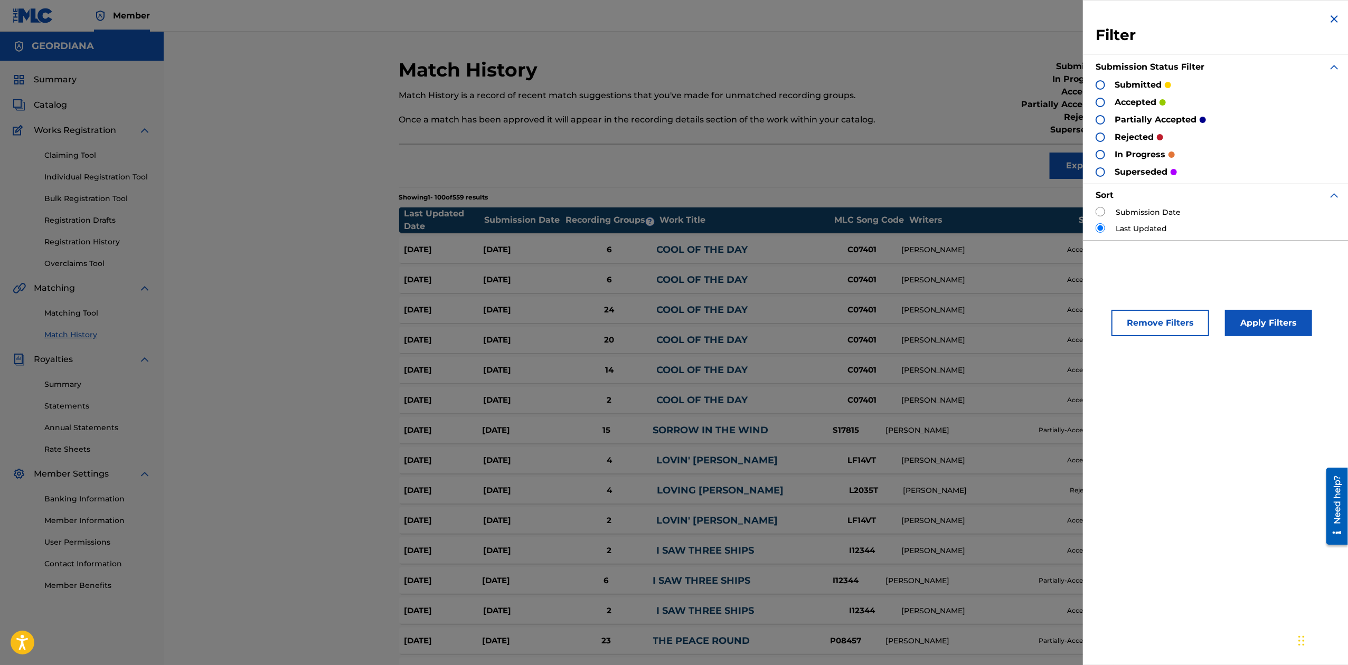
click at [1100, 137] on div at bounding box center [1100, 138] width 10 height 10
click at [1100, 117] on div at bounding box center [1100, 120] width 10 height 10
click at [1265, 324] on button "Apply Filters" at bounding box center [1268, 323] width 87 height 26
